Goal: Browse casually

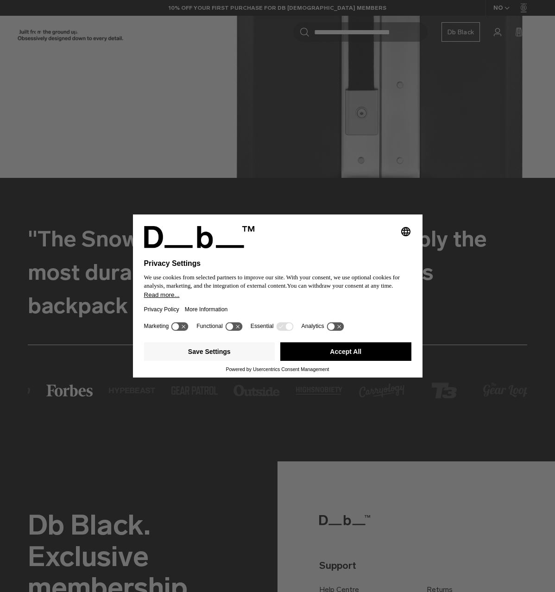
click at [371, 344] on button "Accept All" at bounding box center [345, 352] width 131 height 19
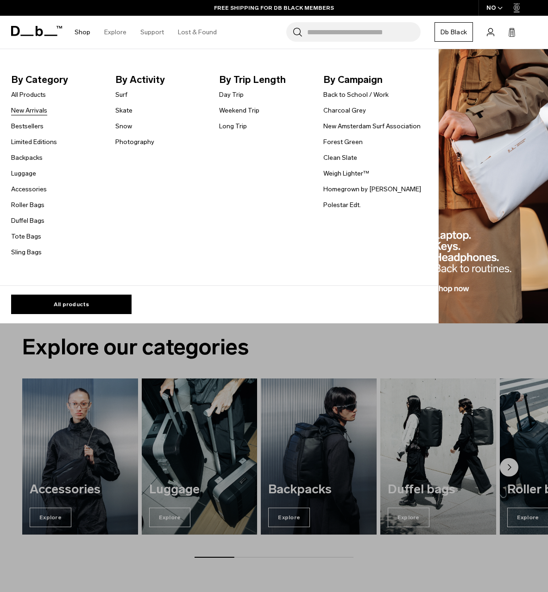
click at [30, 114] on link "New Arrivals" at bounding box center [29, 111] width 36 height 10
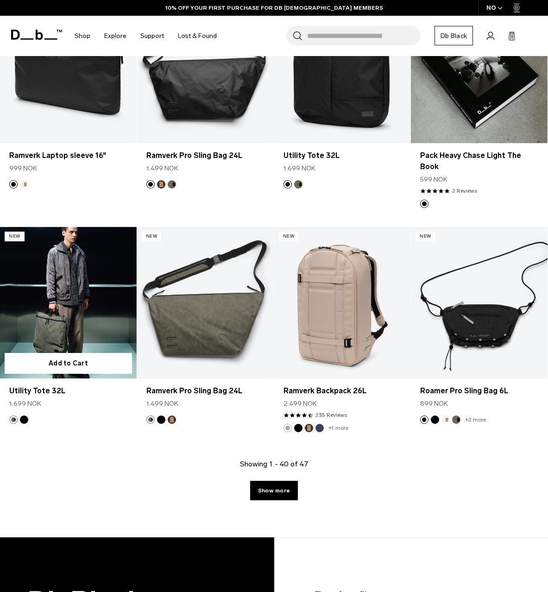
scroll to position [2179, 0]
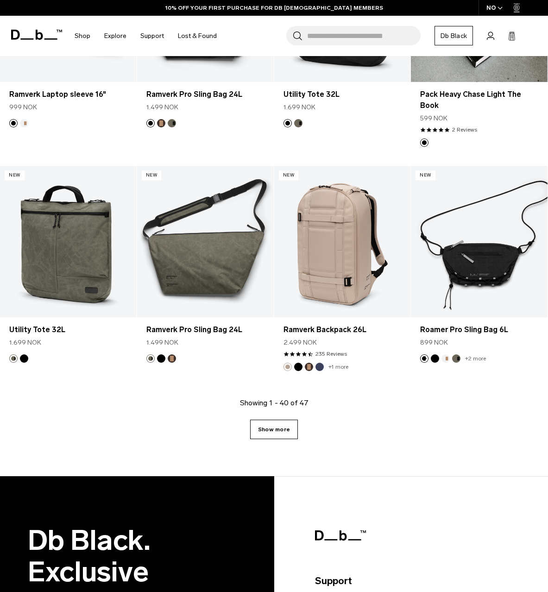
click at [289, 420] on link "Show more" at bounding box center [274, 429] width 48 height 19
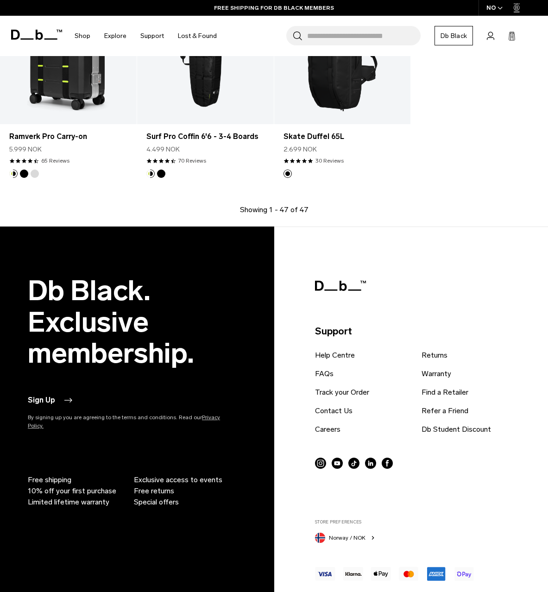
scroll to position [2850, 0]
